Goal: Find specific page/section: Find specific page/section

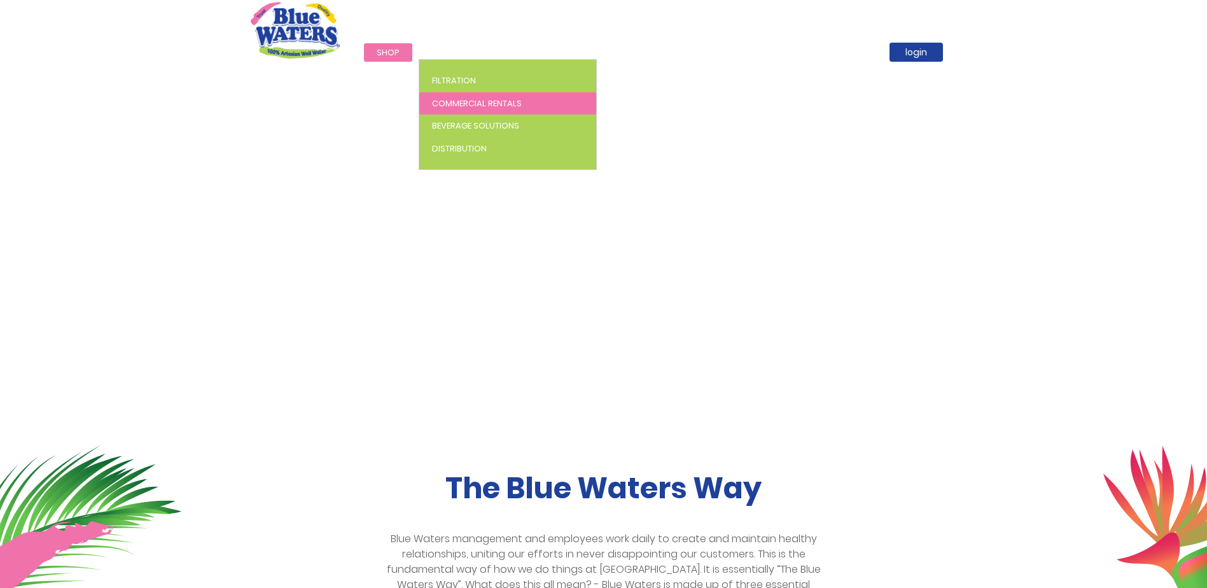
click at [486, 103] on span "Commercial Rentals" at bounding box center [477, 103] width 90 height 12
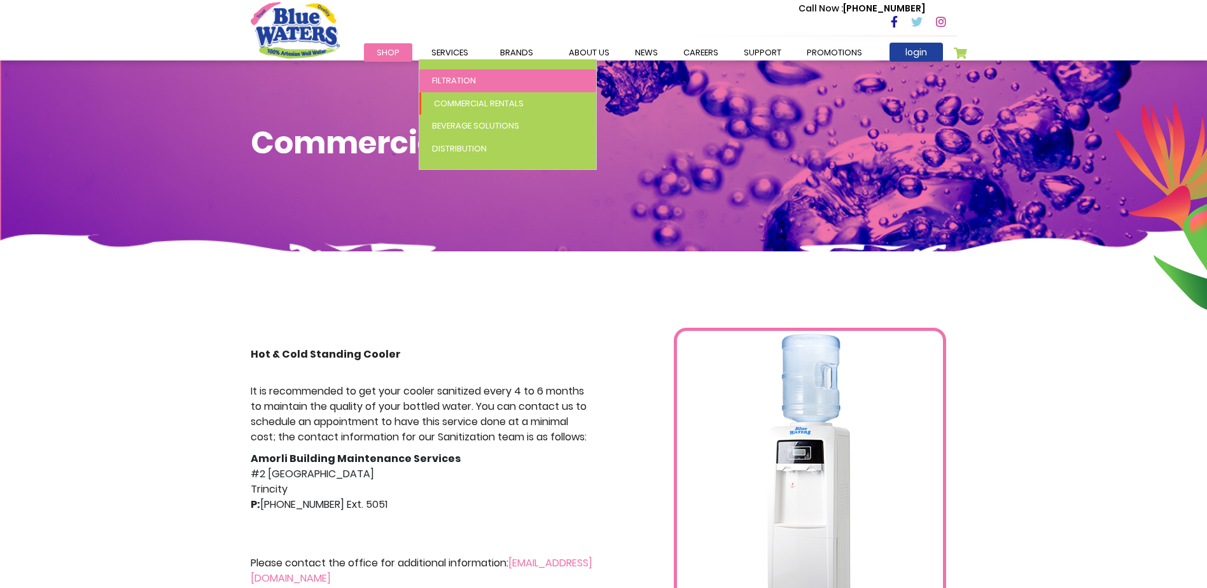
click at [457, 87] on link "Filtration" at bounding box center [507, 80] width 177 height 23
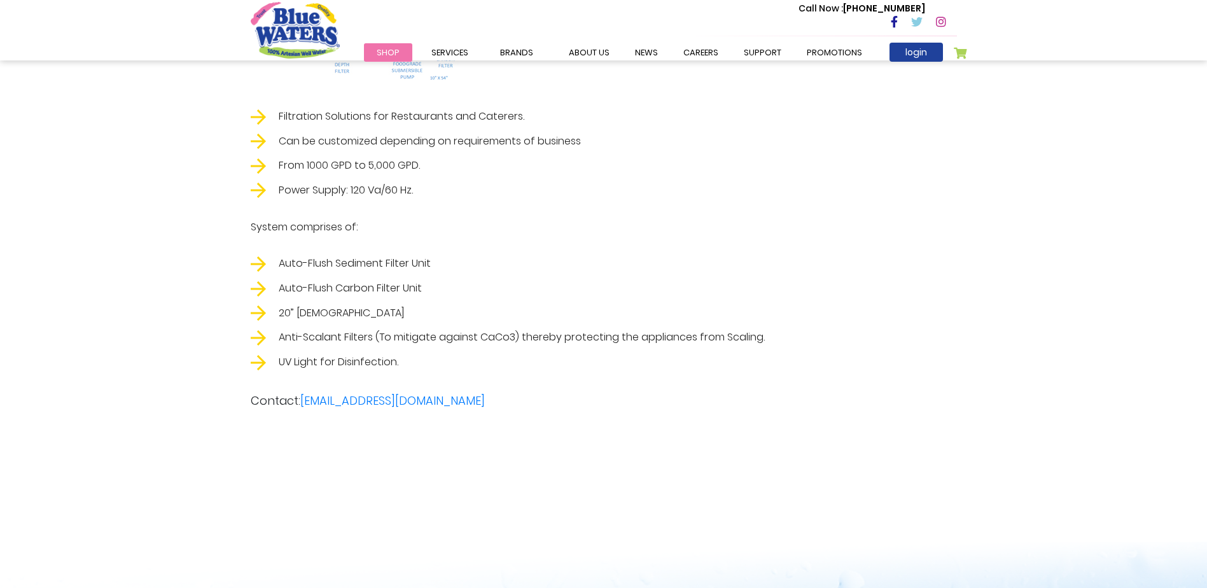
scroll to position [2354, 0]
